Goal: Task Accomplishment & Management: Use online tool/utility

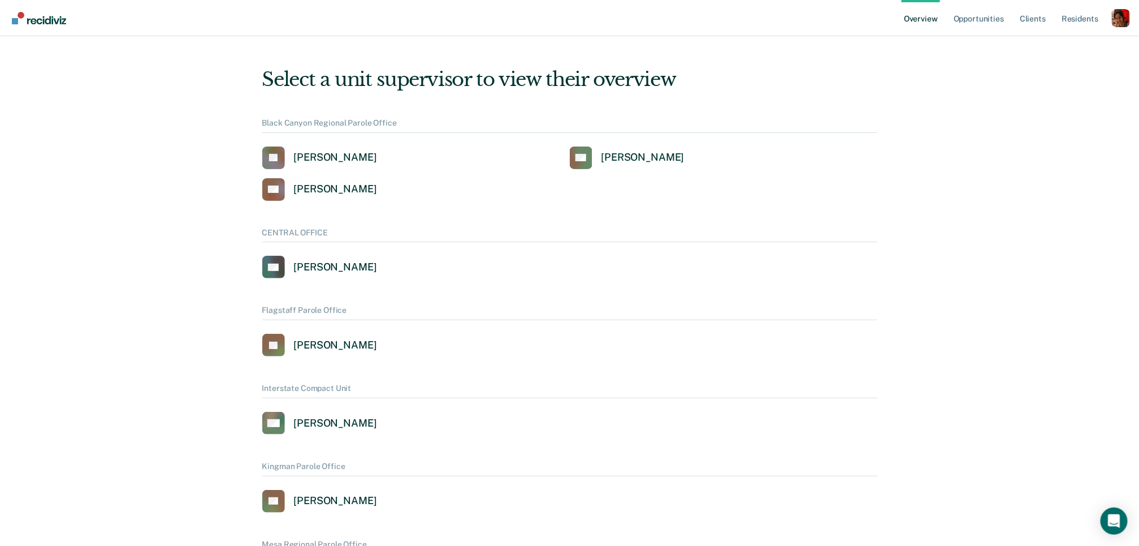
click at [1119, 23] on div "Profile dropdown button" at bounding box center [1121, 18] width 18 height 18
click at [1043, 55] on link "Profile" at bounding box center [1075, 52] width 73 height 10
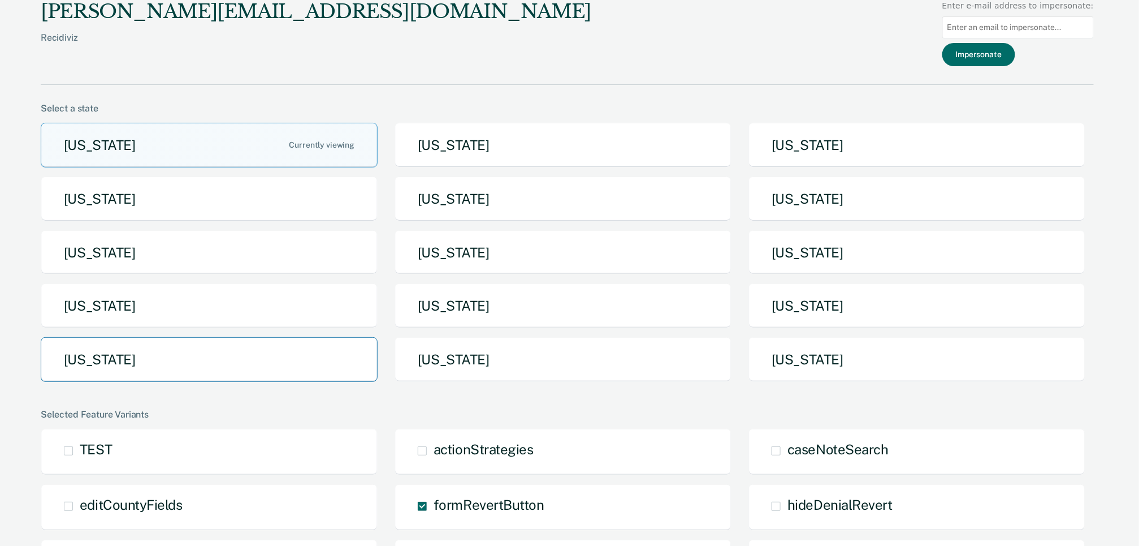
click at [283, 361] on button "Tennessee" at bounding box center [209, 359] width 337 height 45
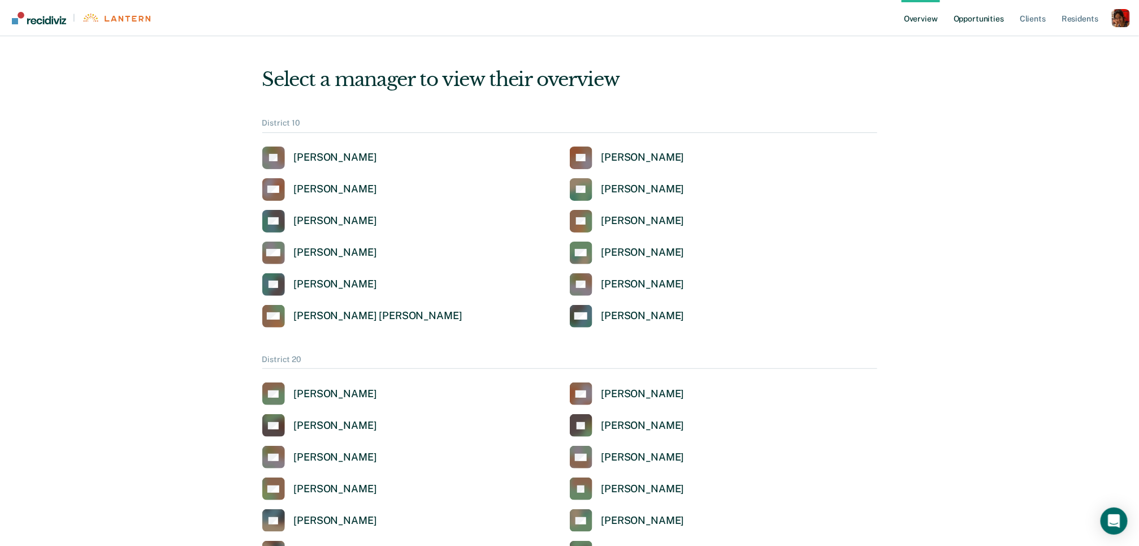
click at [987, 18] on link "Opportunities" at bounding box center [978, 18] width 55 height 36
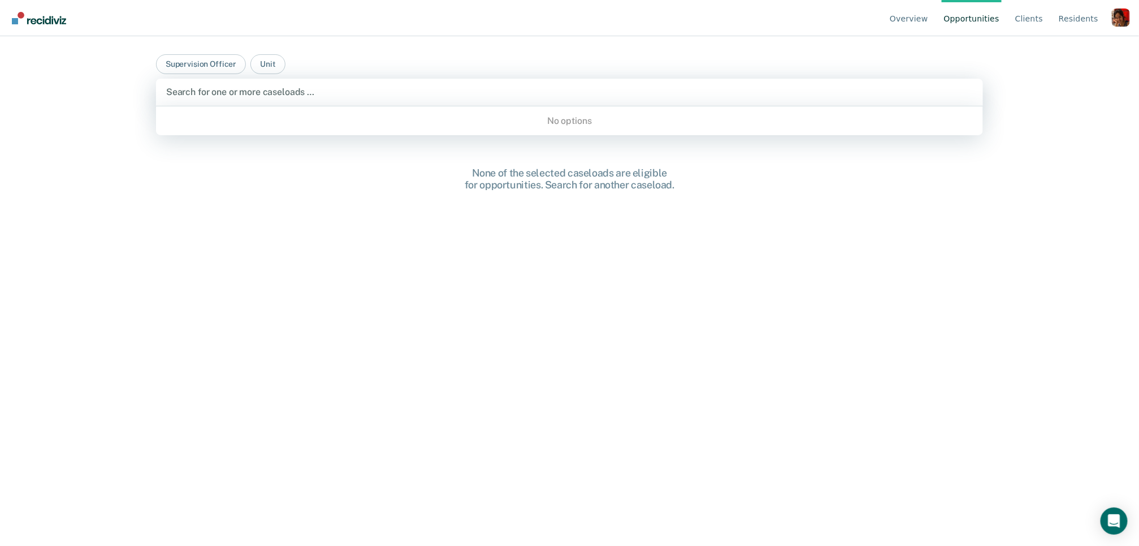
click at [232, 86] on div at bounding box center [569, 91] width 807 height 13
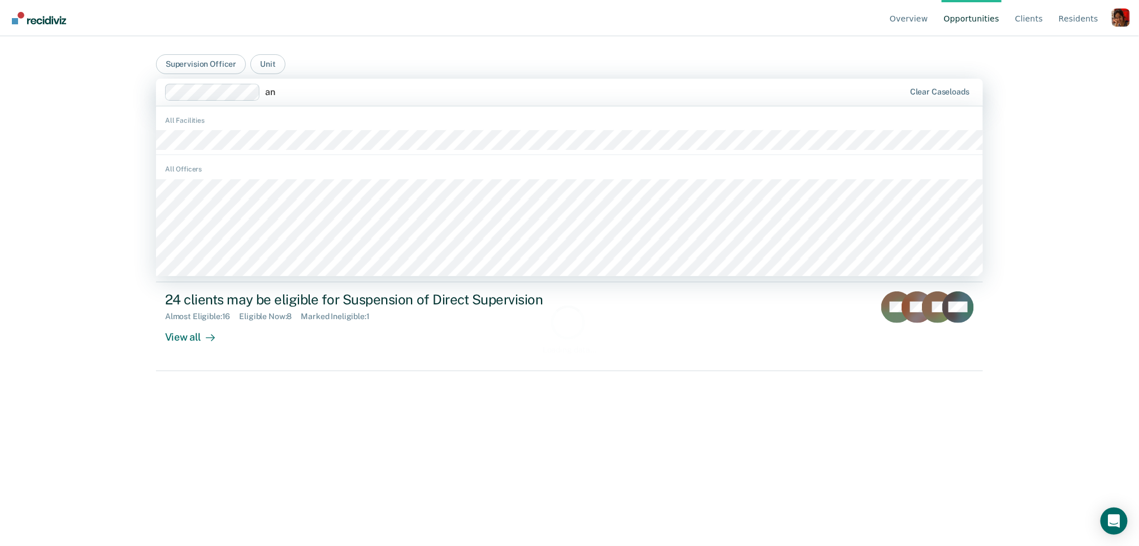
type input "a"
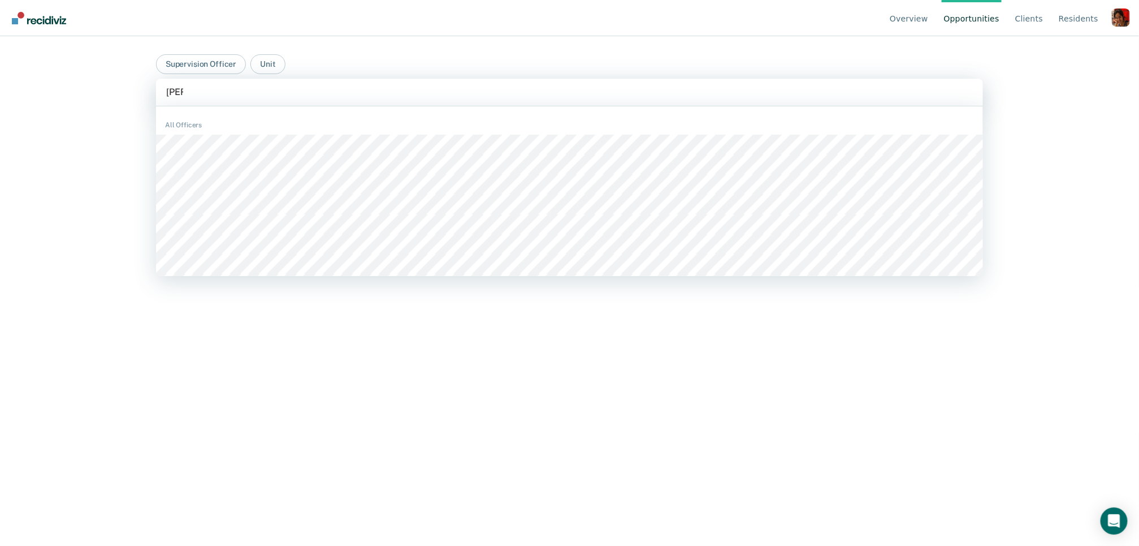
type input "anne"
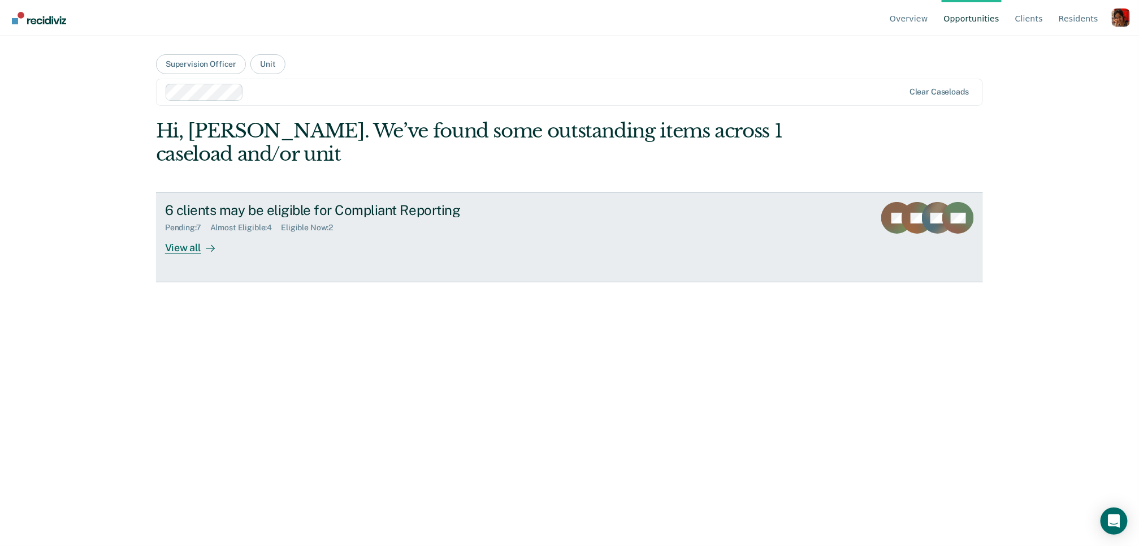
click at [192, 249] on div "View all" at bounding box center [196, 243] width 63 height 22
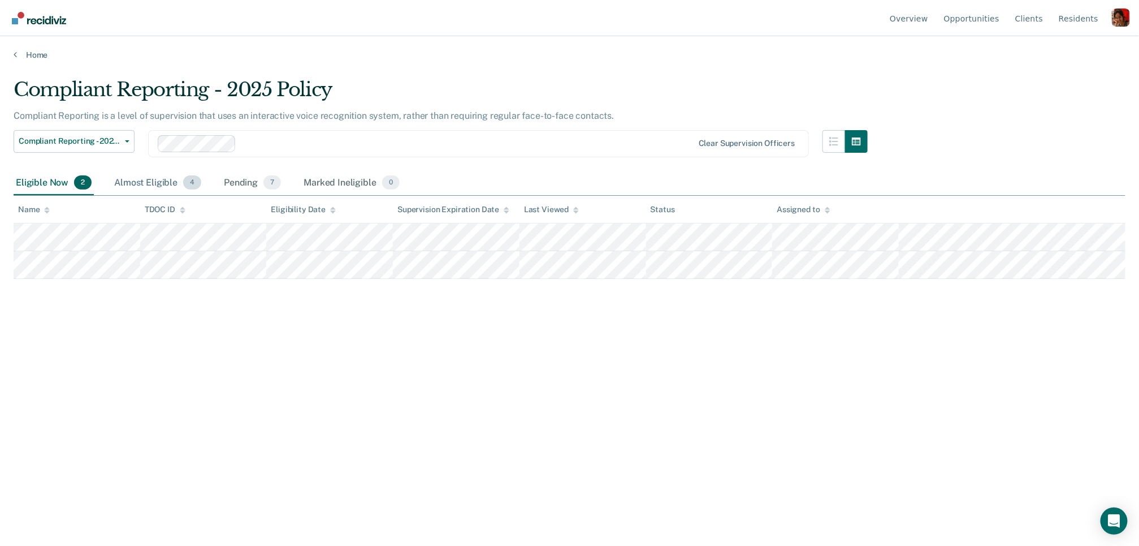
click at [152, 187] on div "Almost Eligible 4" at bounding box center [158, 183] width 92 height 25
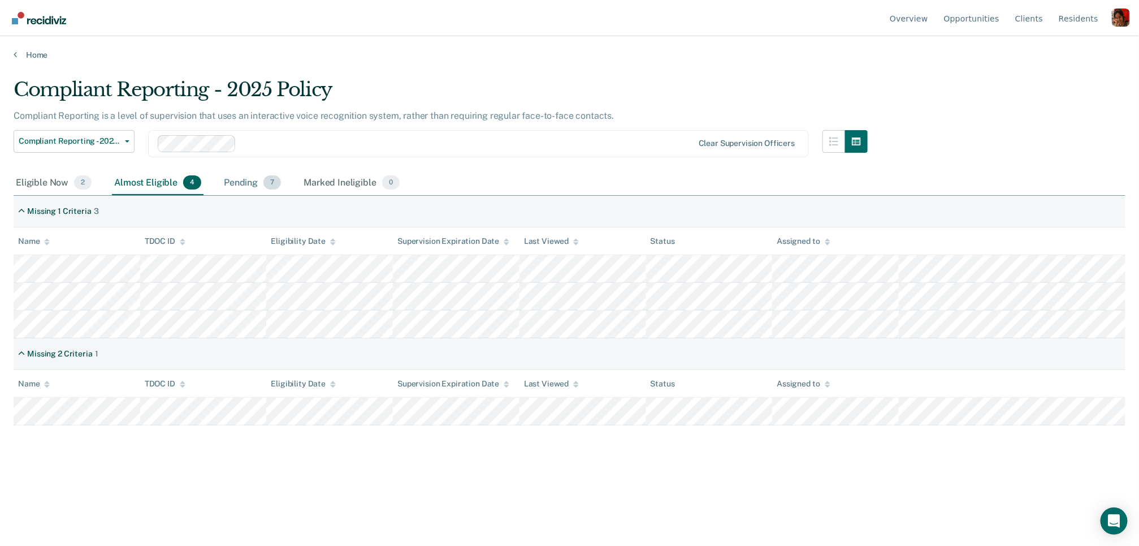
click at [234, 171] on div "Pending 7" at bounding box center [253, 183] width 62 height 25
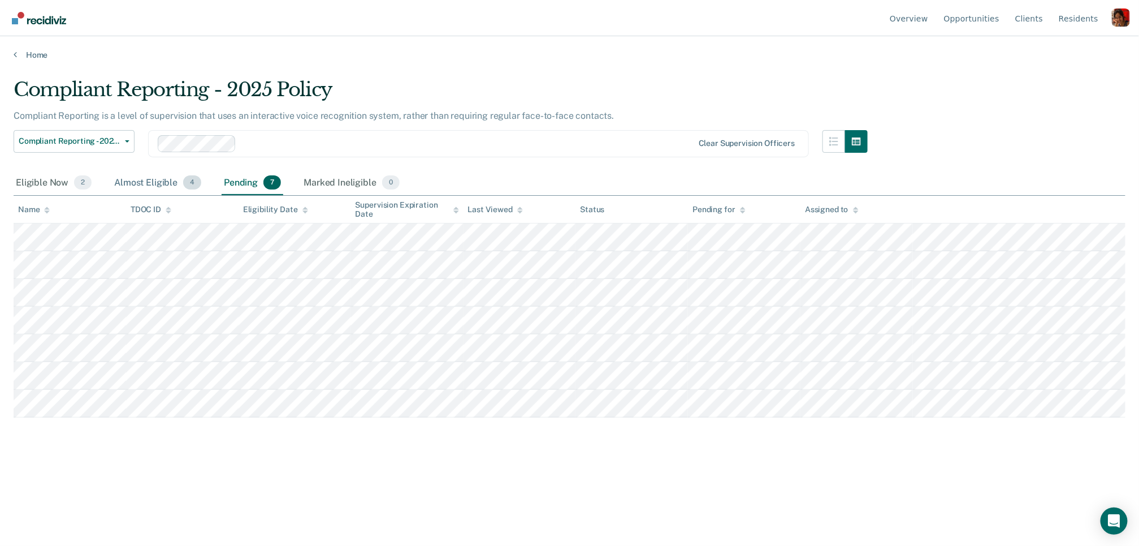
click at [162, 184] on div "Almost Eligible 4" at bounding box center [158, 183] width 92 height 25
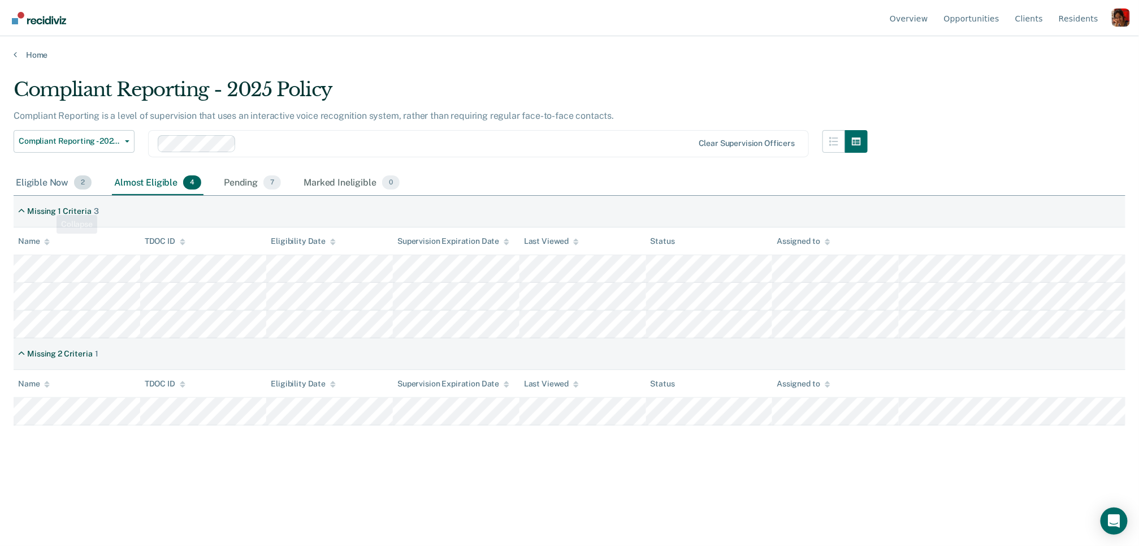
click at [34, 183] on div "Eligible Now 2" at bounding box center [54, 183] width 80 height 25
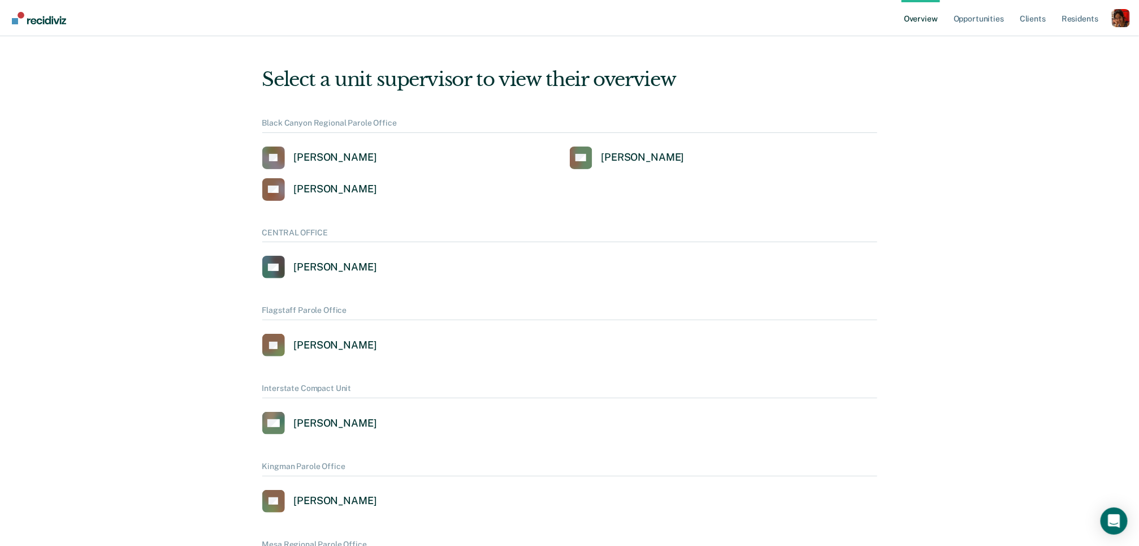
click at [1115, 22] on div "Profile dropdown button" at bounding box center [1121, 18] width 18 height 18
click at [1048, 55] on link "Profile" at bounding box center [1075, 52] width 73 height 10
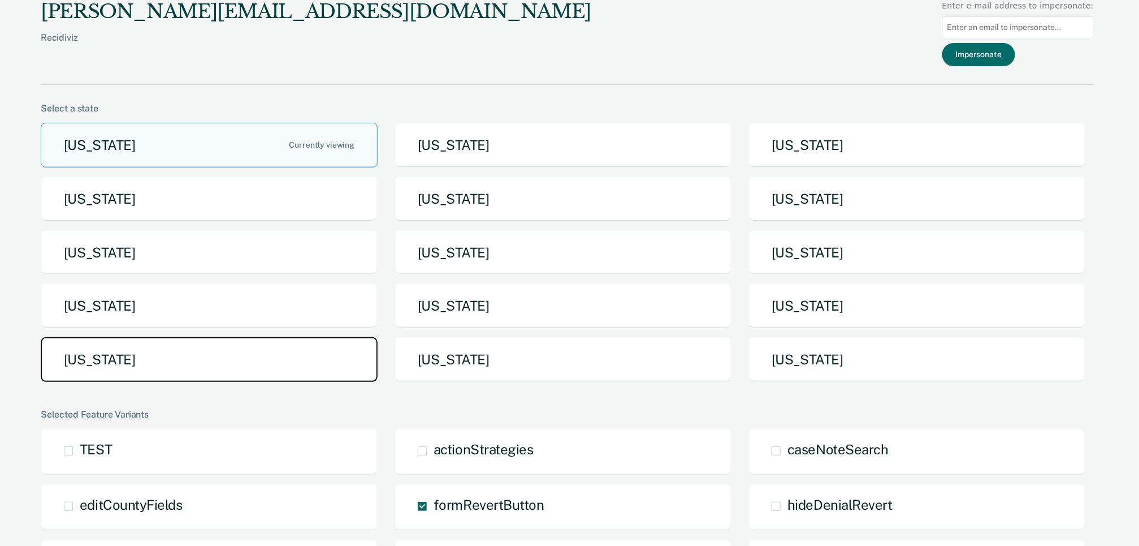
click at [263, 366] on button "Tennessee" at bounding box center [209, 359] width 337 height 45
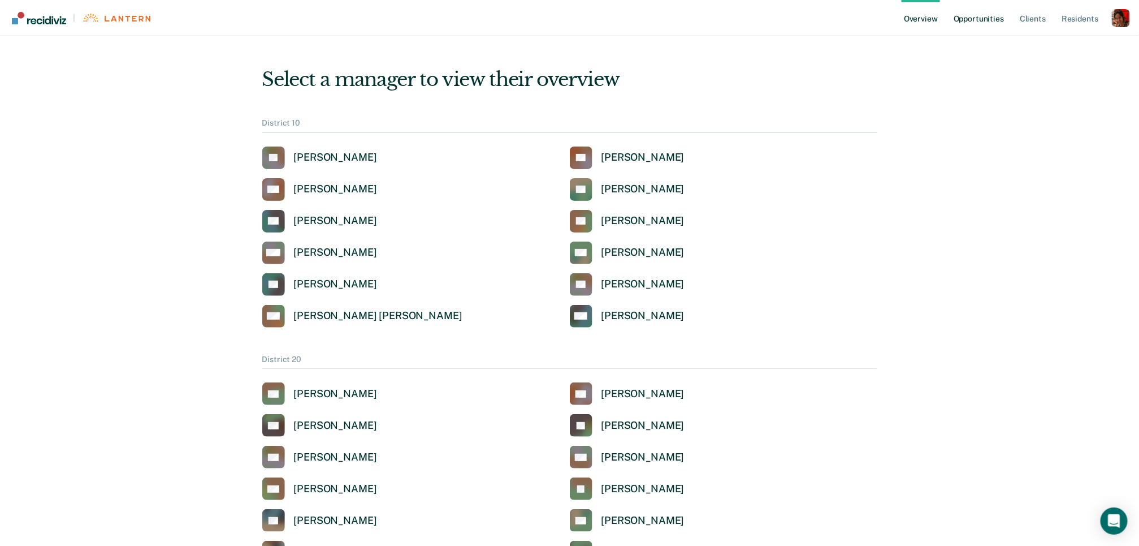
click at [976, 13] on link "Opportunities" at bounding box center [978, 18] width 55 height 36
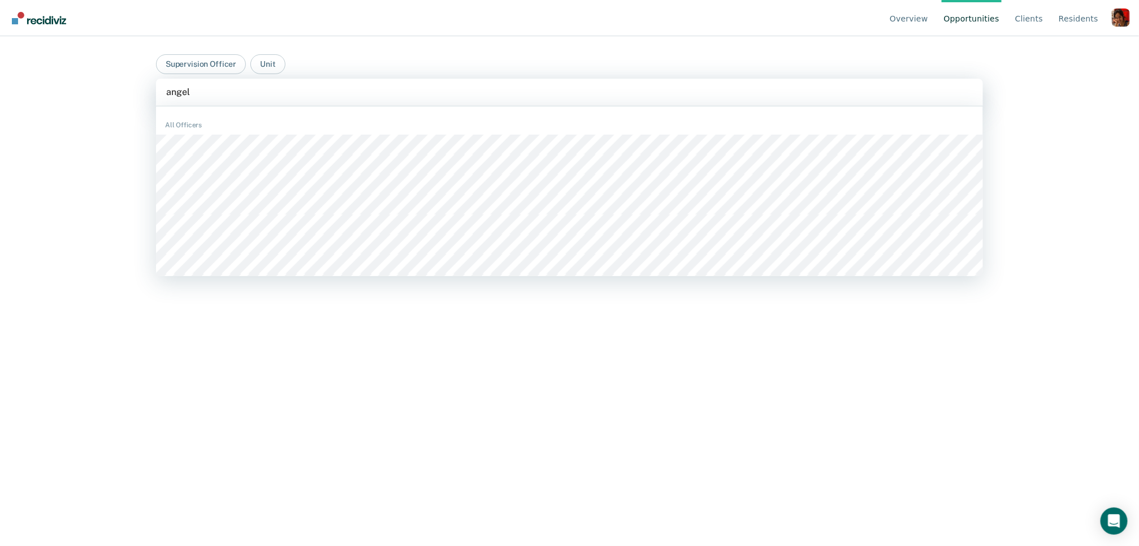
type input "angela"
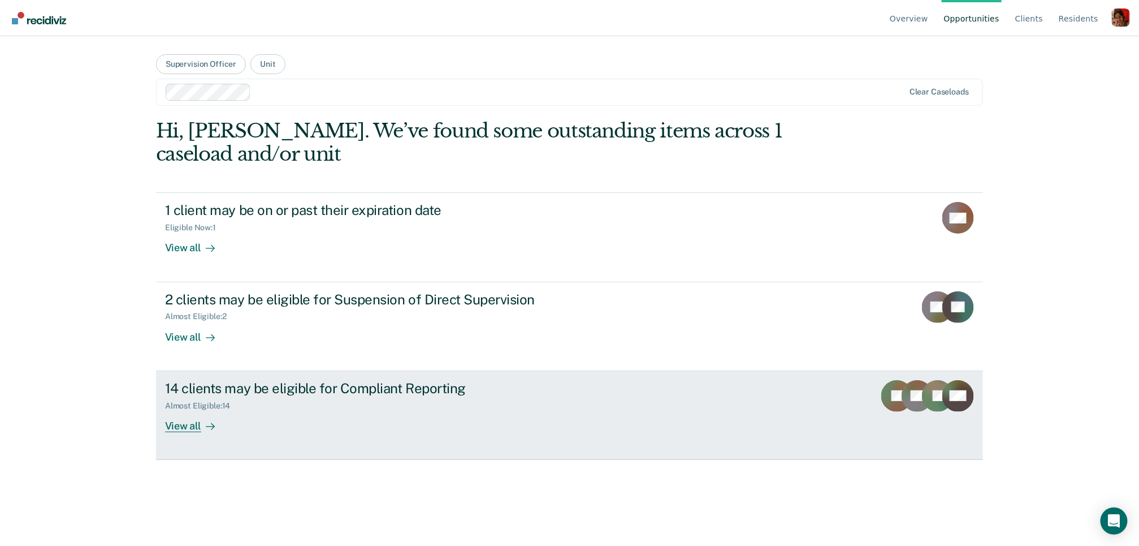
click at [175, 394] on div "14 clients may be eligible for Compliant Reporting" at bounding box center [363, 388] width 397 height 16
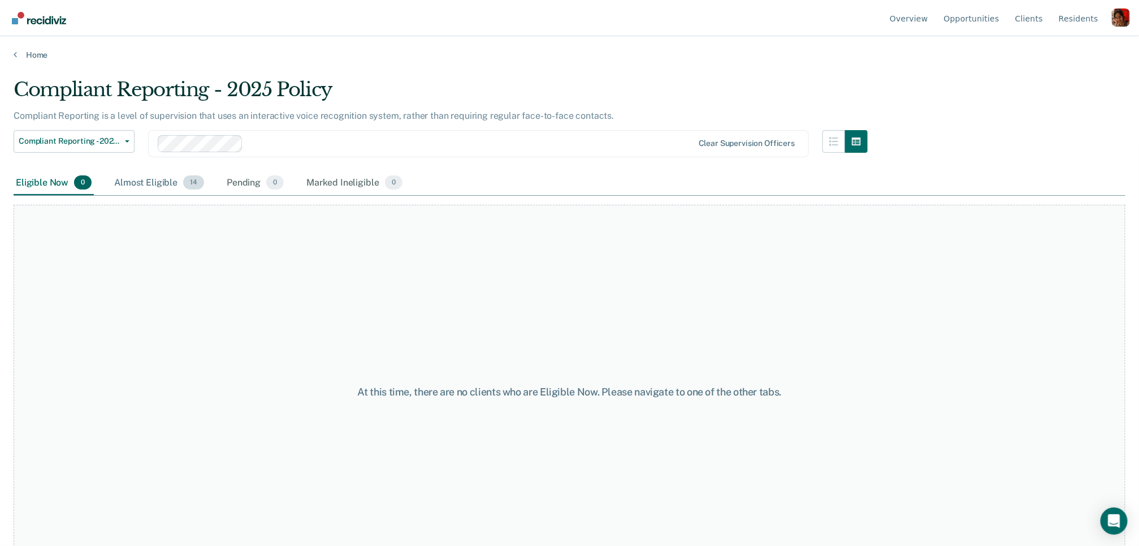
click at [159, 179] on div "Almost Eligible 14" at bounding box center [159, 183] width 94 height 25
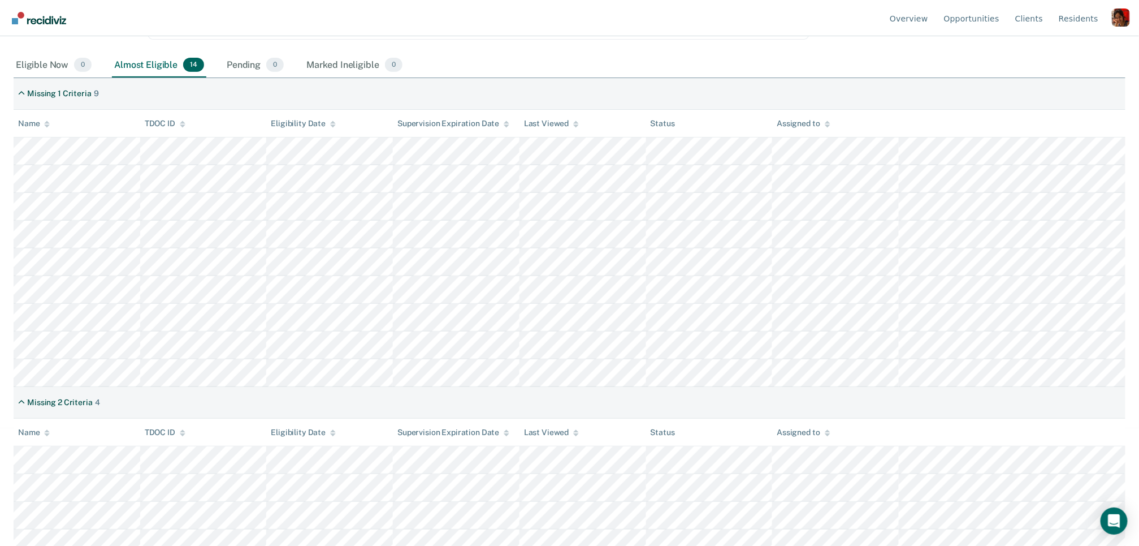
scroll to position [121, 0]
click at [308, 115] on div "Eligibility Date" at bounding box center [303, 120] width 65 height 10
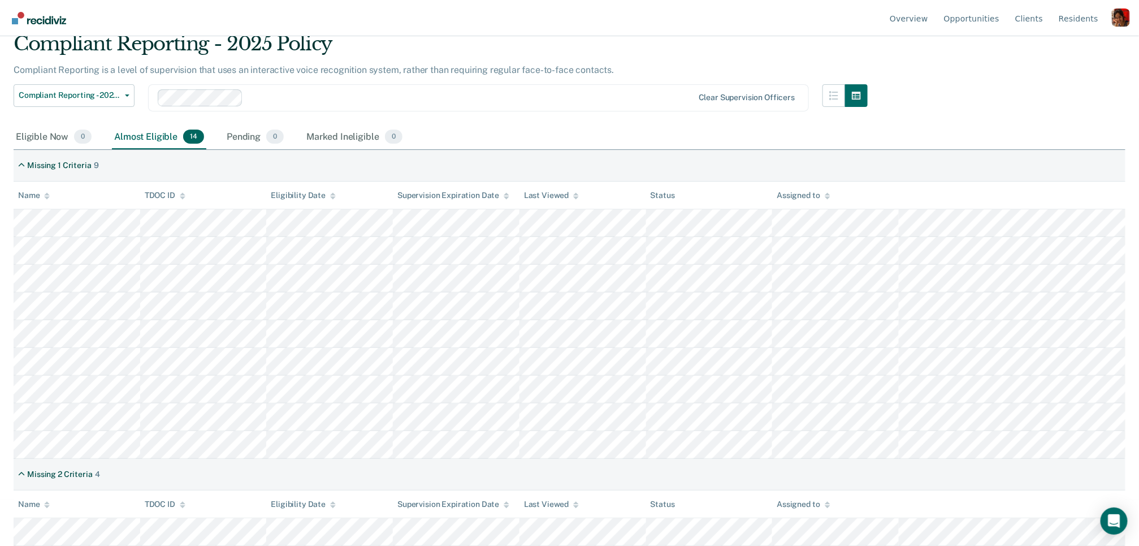
scroll to position [0, 0]
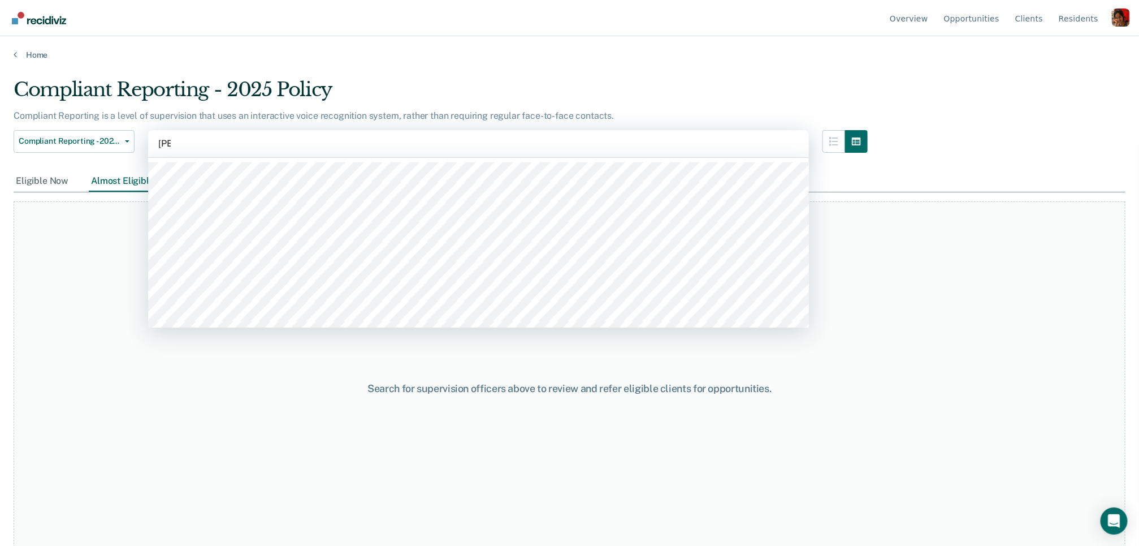
type input "anne"
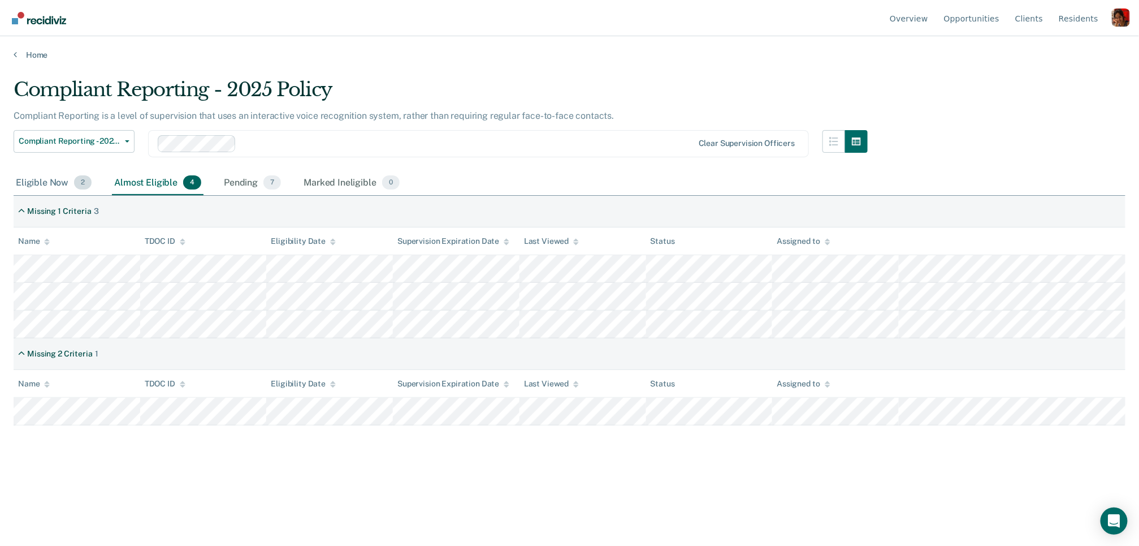
click at [43, 180] on div "Eligible Now 2" at bounding box center [54, 183] width 80 height 25
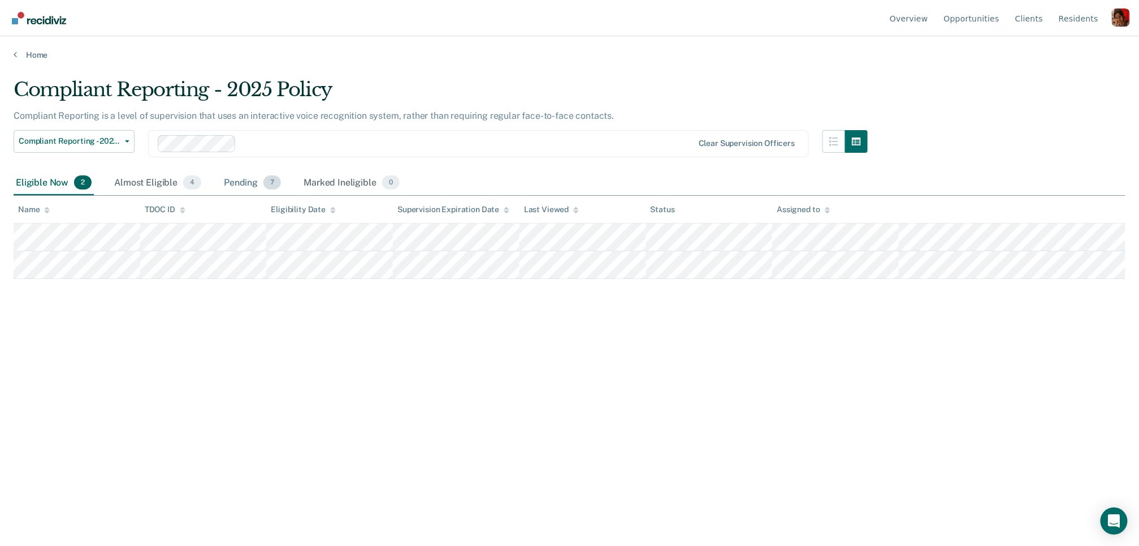
click at [244, 180] on div "Pending 7" at bounding box center [253, 183] width 62 height 25
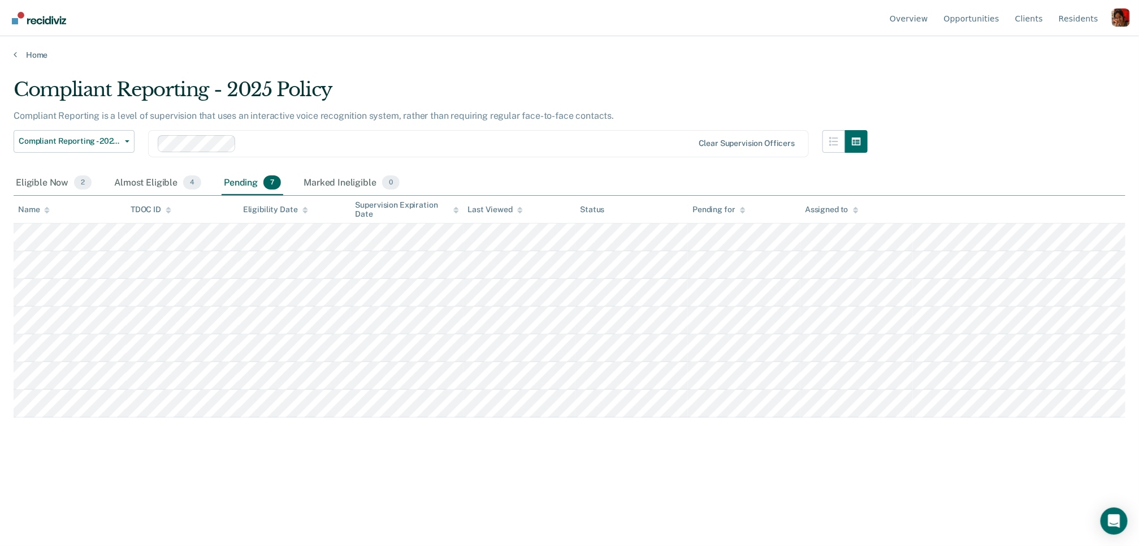
click at [279, 211] on div "Eligibility Date" at bounding box center [275, 210] width 65 height 10
click at [157, 185] on div "Almost Eligible 4" at bounding box center [158, 183] width 92 height 25
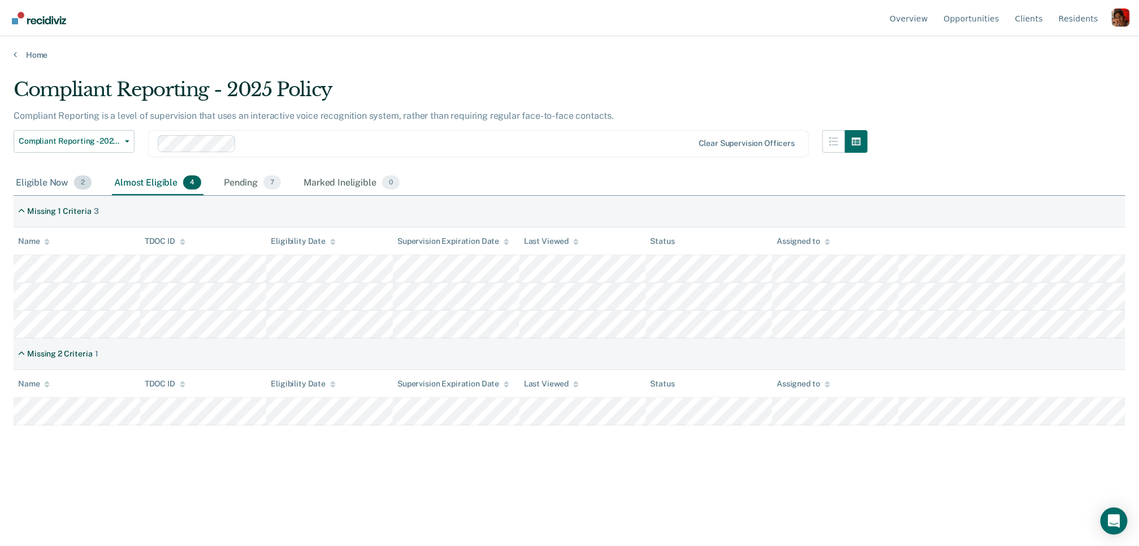
click at [23, 180] on div "Eligible Now 2" at bounding box center [54, 183] width 80 height 25
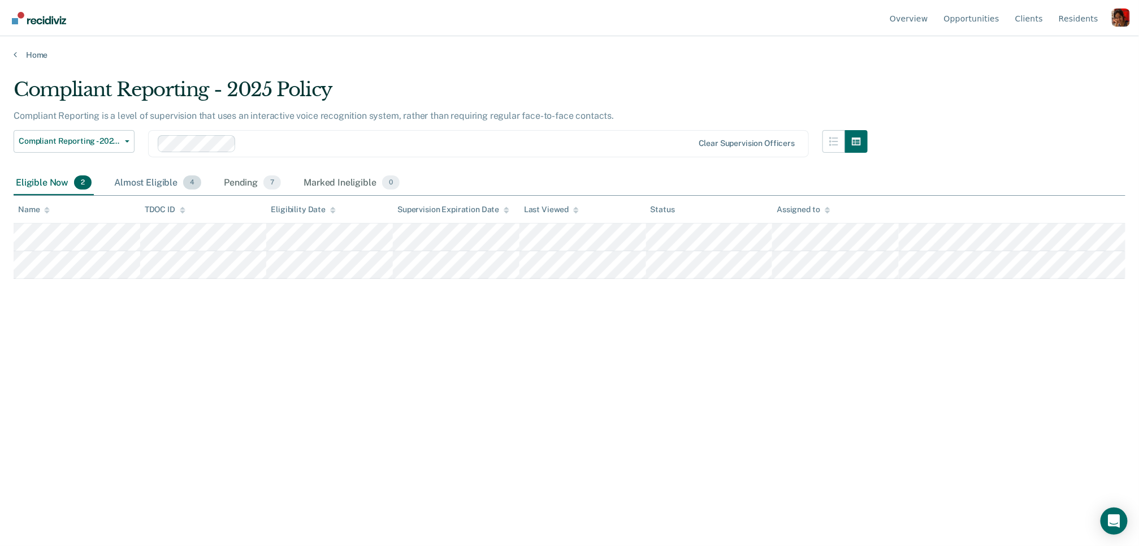
click at [152, 183] on div "Almost Eligible 4" at bounding box center [158, 183] width 92 height 25
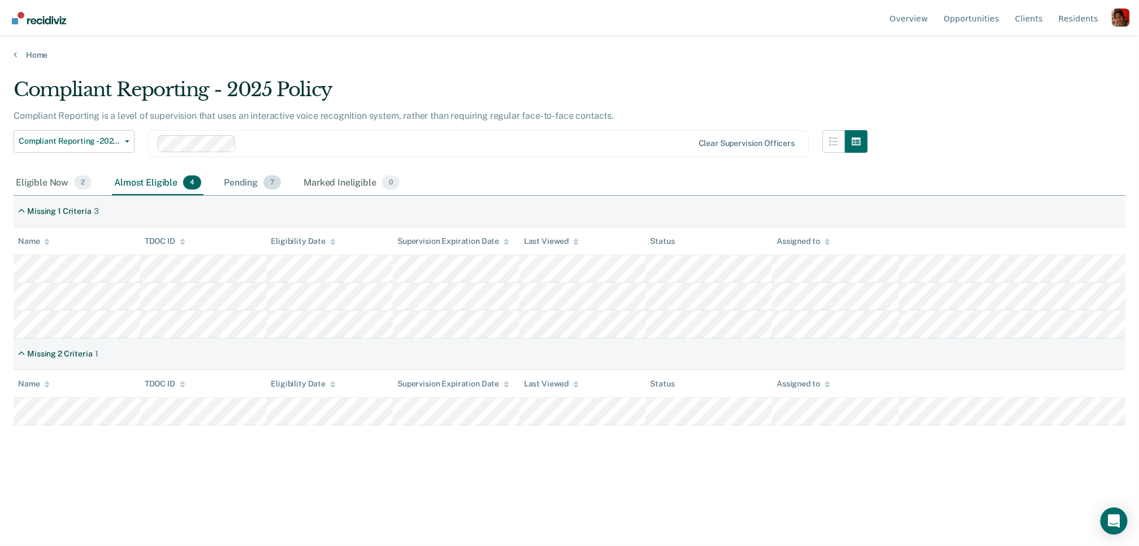
click at [228, 180] on div "Pending 7" at bounding box center [253, 183] width 62 height 25
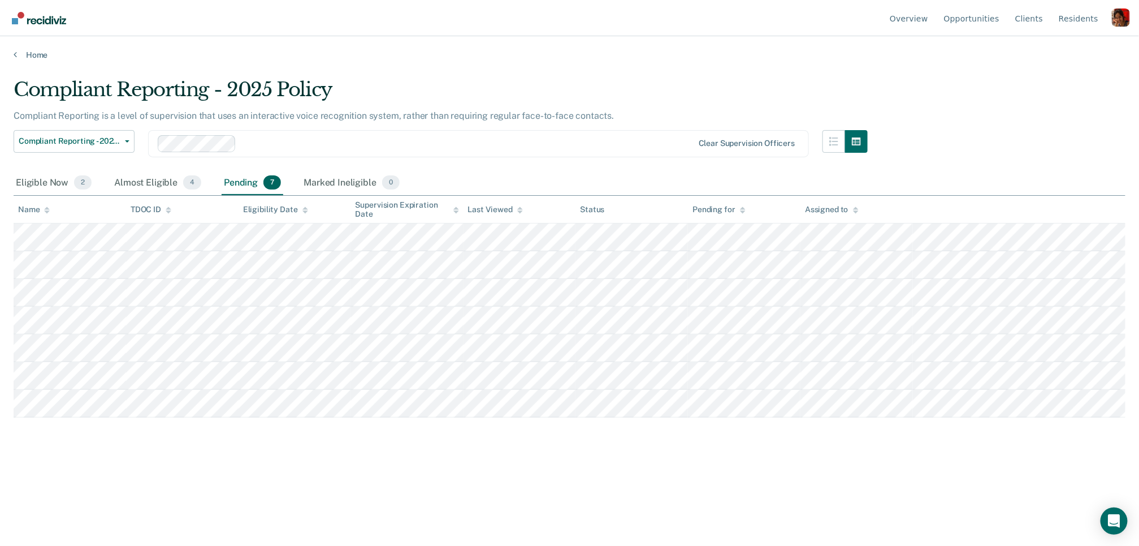
click at [109, 174] on div "Eligible Now 2 Almost Eligible 4 Pending 7 Marked Ineligible 0" at bounding box center [208, 183] width 388 height 25
click at [132, 180] on div "Almost Eligible 4" at bounding box center [158, 183] width 92 height 25
